Goal: Transaction & Acquisition: Purchase product/service

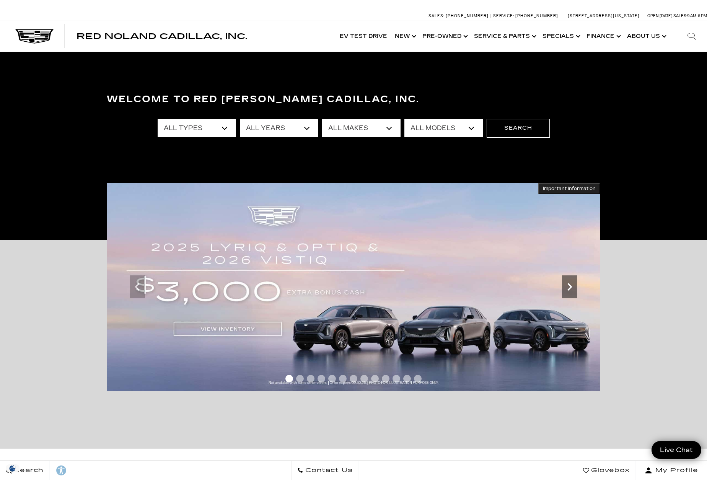
click at [573, 283] on icon "Next" at bounding box center [569, 286] width 15 height 15
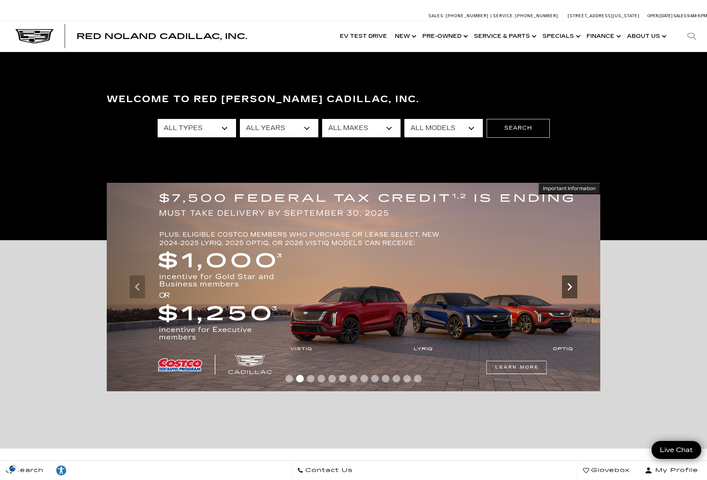
click at [572, 283] on icon "Next" at bounding box center [569, 286] width 15 height 15
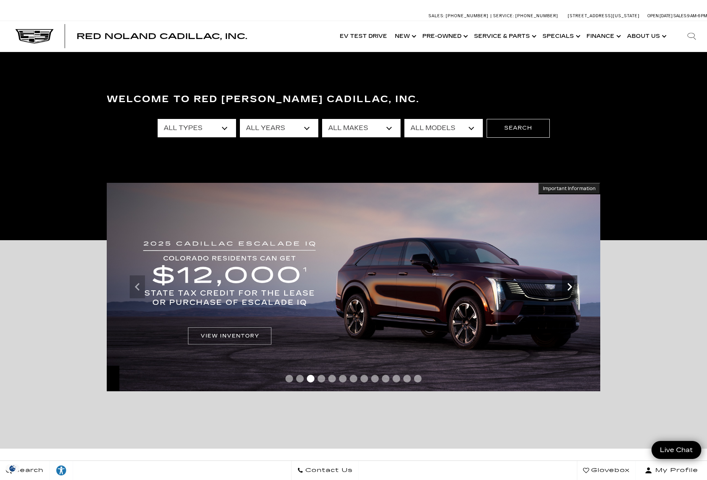
click at [572, 283] on icon "Next" at bounding box center [569, 286] width 15 height 15
click at [409, 42] on link "Show New" at bounding box center [405, 36] width 28 height 31
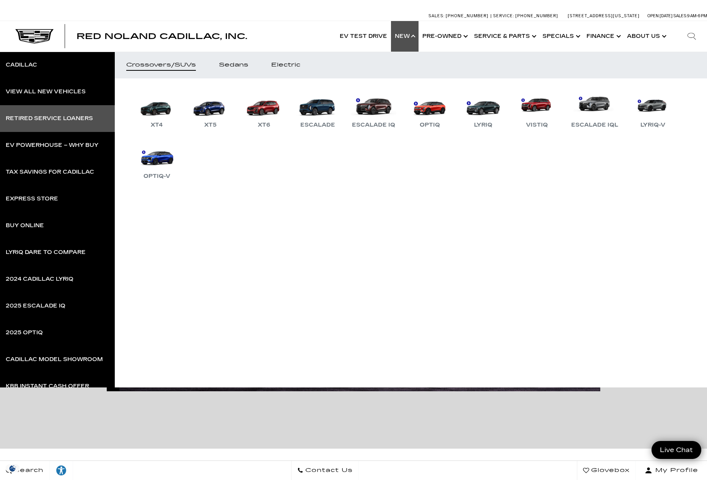
click at [45, 126] on link "Retired Service Loaners" at bounding box center [57, 118] width 115 height 27
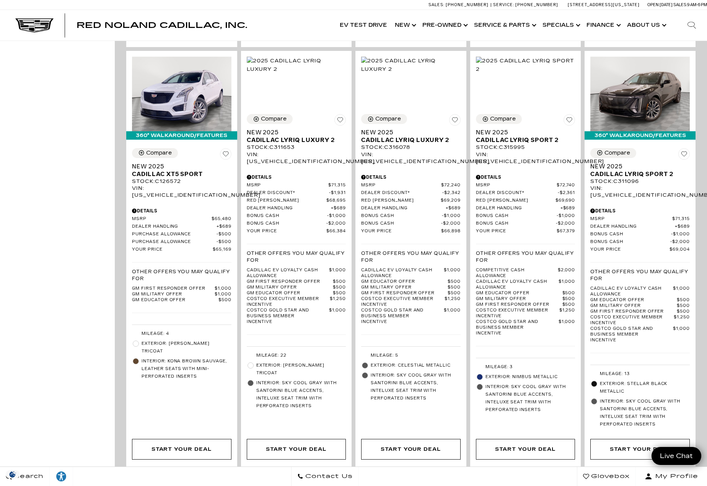
scroll to position [1032, 0]
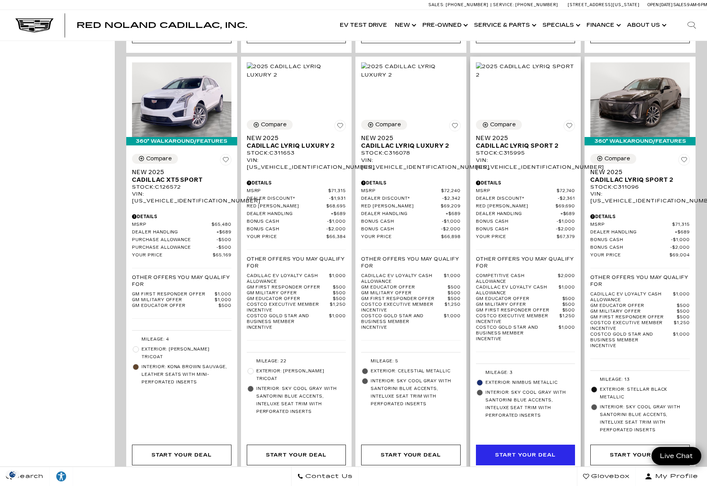
click at [536, 450] on div "Start Your Deal" at bounding box center [525, 454] width 60 height 8
